Goal: Find specific page/section: Find specific page/section

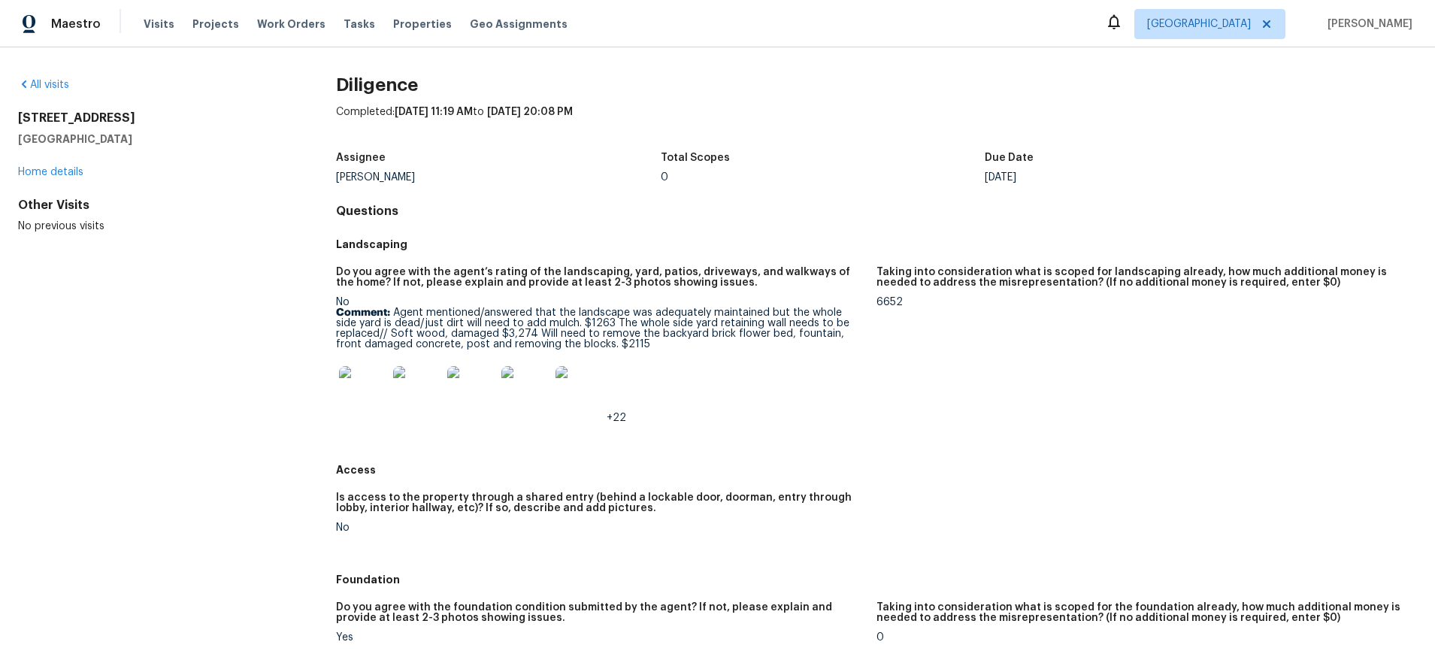
click at [372, 393] on img at bounding box center [363, 390] width 48 height 48
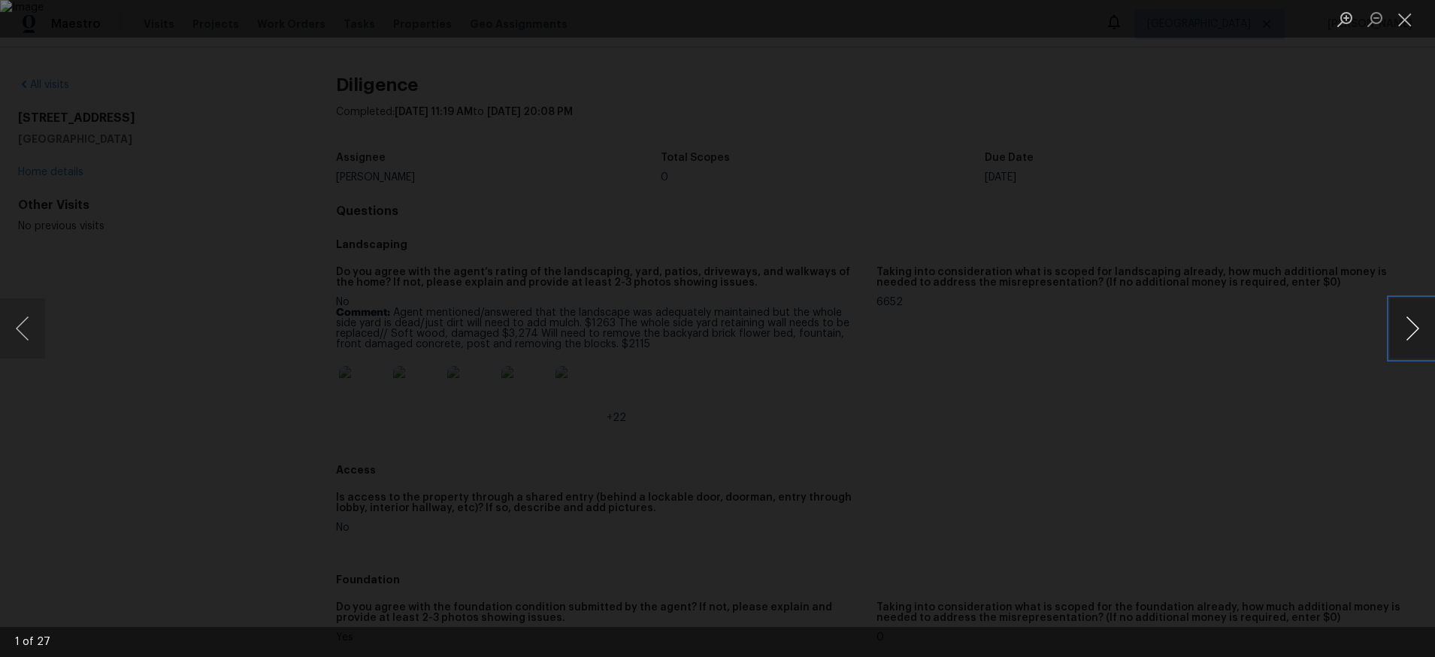
click at [1411, 329] on button "Next image" at bounding box center [1412, 328] width 45 height 60
click at [1409, 330] on button "Next image" at bounding box center [1412, 328] width 45 height 60
click at [1410, 329] on button "Next image" at bounding box center [1412, 328] width 45 height 60
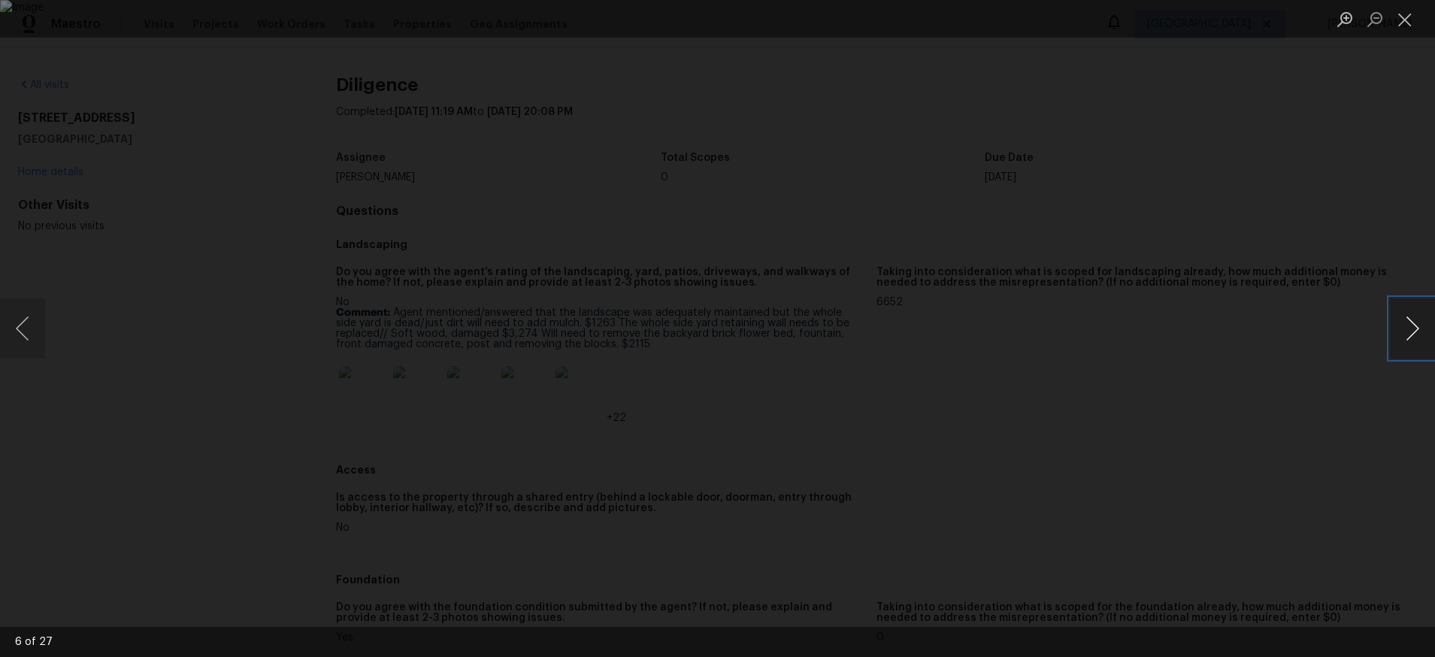
click at [1410, 329] on button "Next image" at bounding box center [1412, 328] width 45 height 60
click at [1407, 328] on button "Next image" at bounding box center [1412, 328] width 45 height 60
click at [1408, 26] on button "Close lightbox" at bounding box center [1405, 19] width 30 height 26
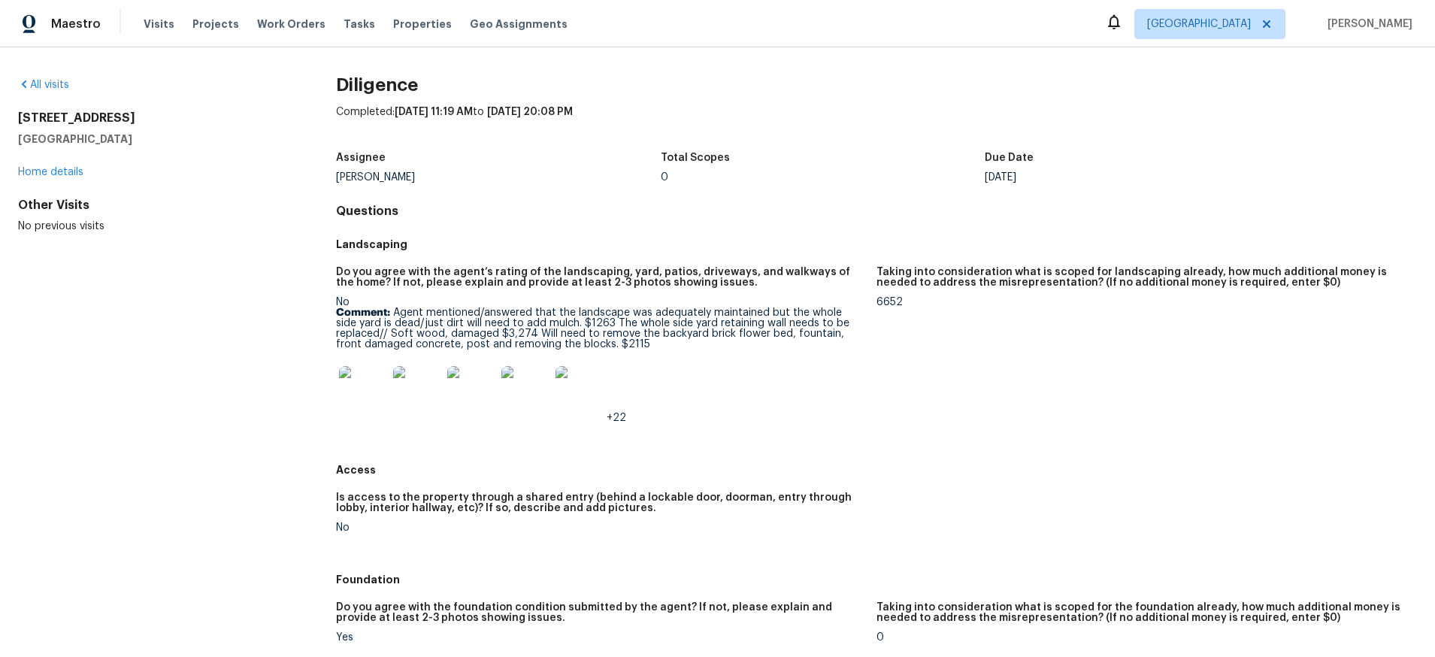
click at [428, 398] on img at bounding box center [417, 390] width 48 height 48
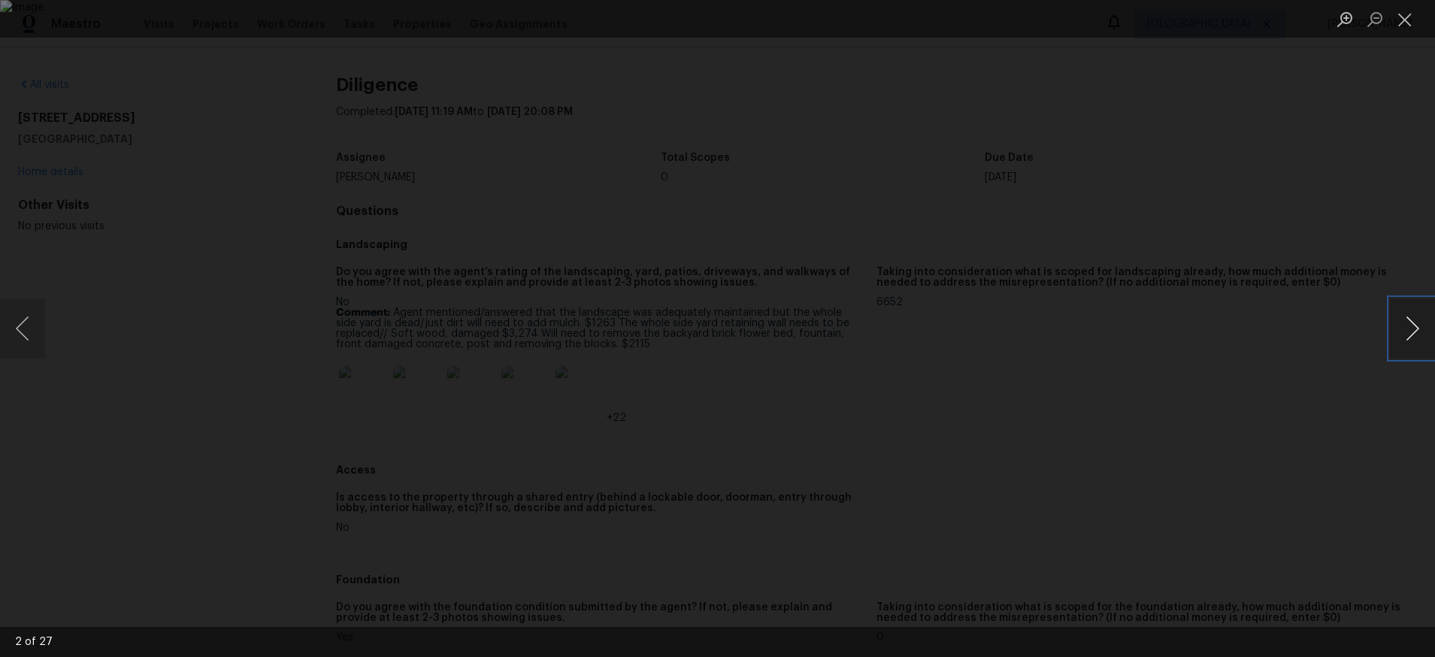
click at [1394, 339] on button "Next image" at bounding box center [1412, 328] width 45 height 60
click at [1390, 339] on button "Next image" at bounding box center [1412, 328] width 45 height 60
click at [1415, 347] on button "Next image" at bounding box center [1412, 328] width 45 height 60
click at [1403, 331] on button "Next image" at bounding box center [1412, 328] width 45 height 60
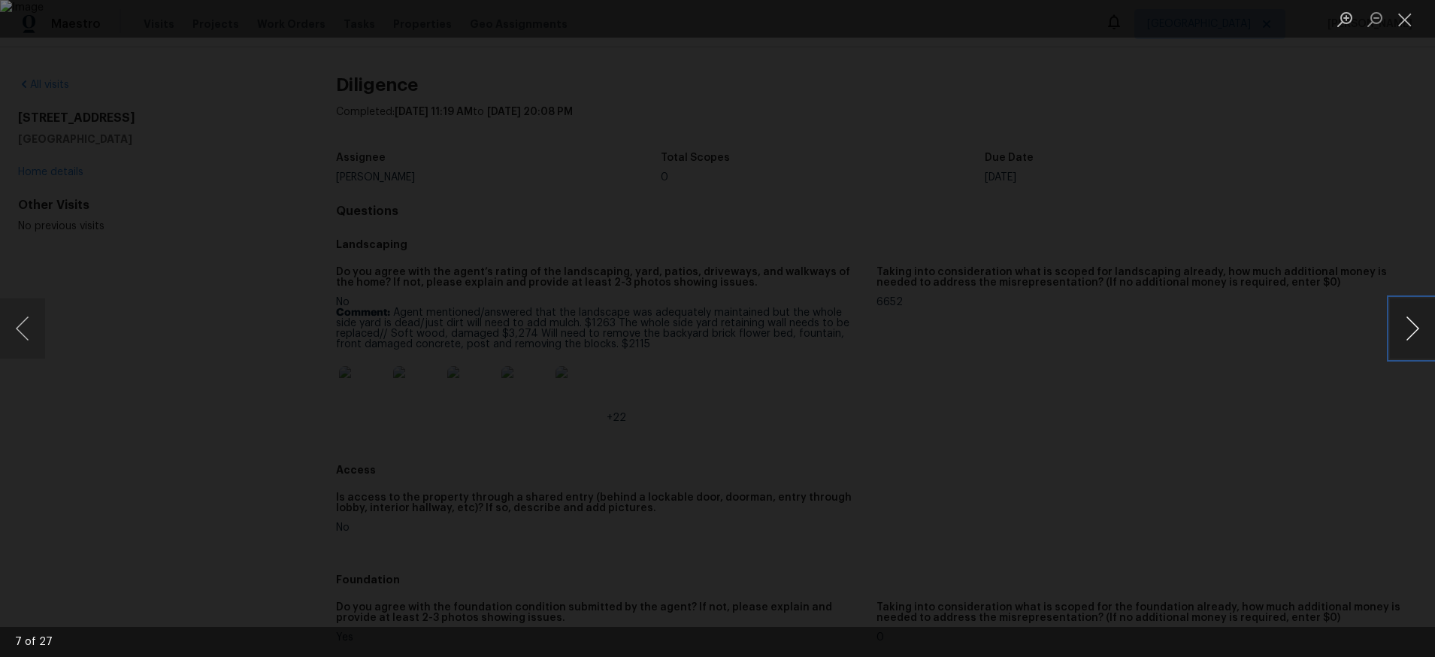
click at [1403, 331] on button "Next image" at bounding box center [1412, 328] width 45 height 60
click at [1411, 337] on button "Next image" at bounding box center [1412, 328] width 45 height 60
click at [1405, 20] on button "Close lightbox" at bounding box center [1405, 19] width 30 height 26
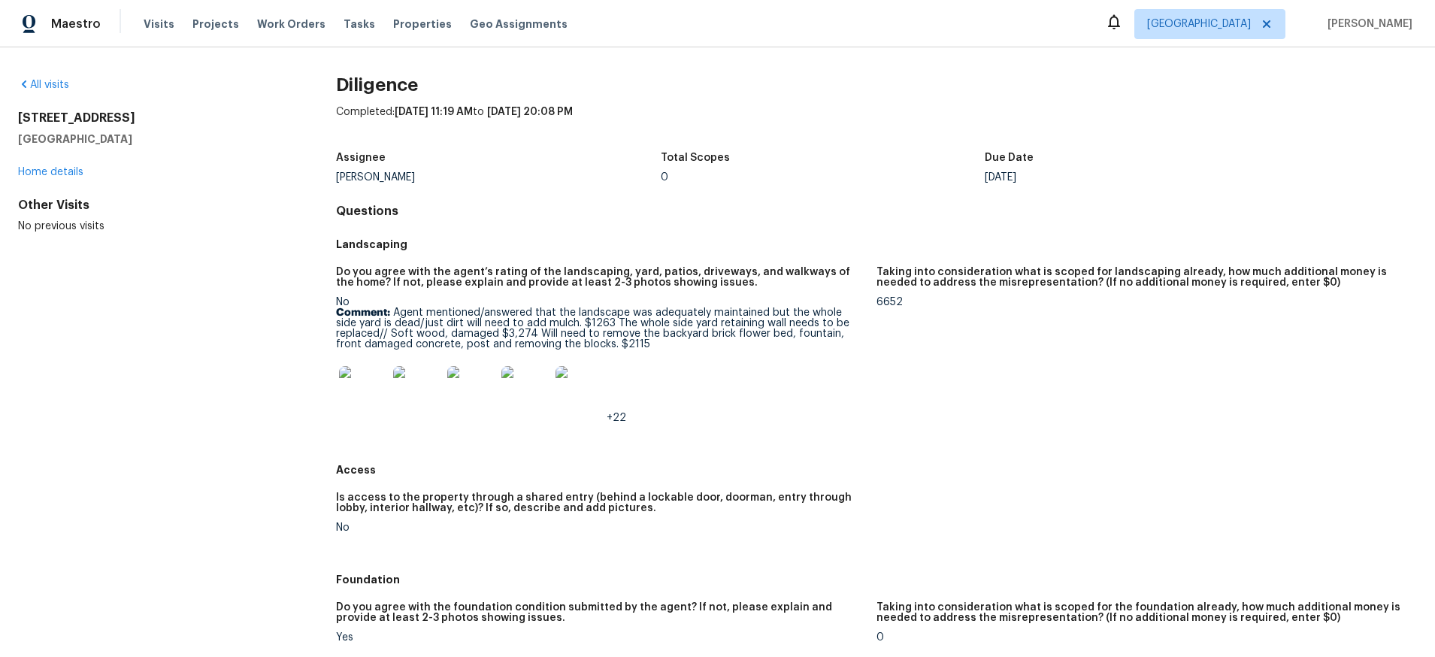
click at [77, 114] on h2 "[STREET_ADDRESS]" at bounding box center [153, 117] width 270 height 15
click at [50, 86] on link "All visits" at bounding box center [43, 85] width 51 height 11
